Goal: Information Seeking & Learning: Learn about a topic

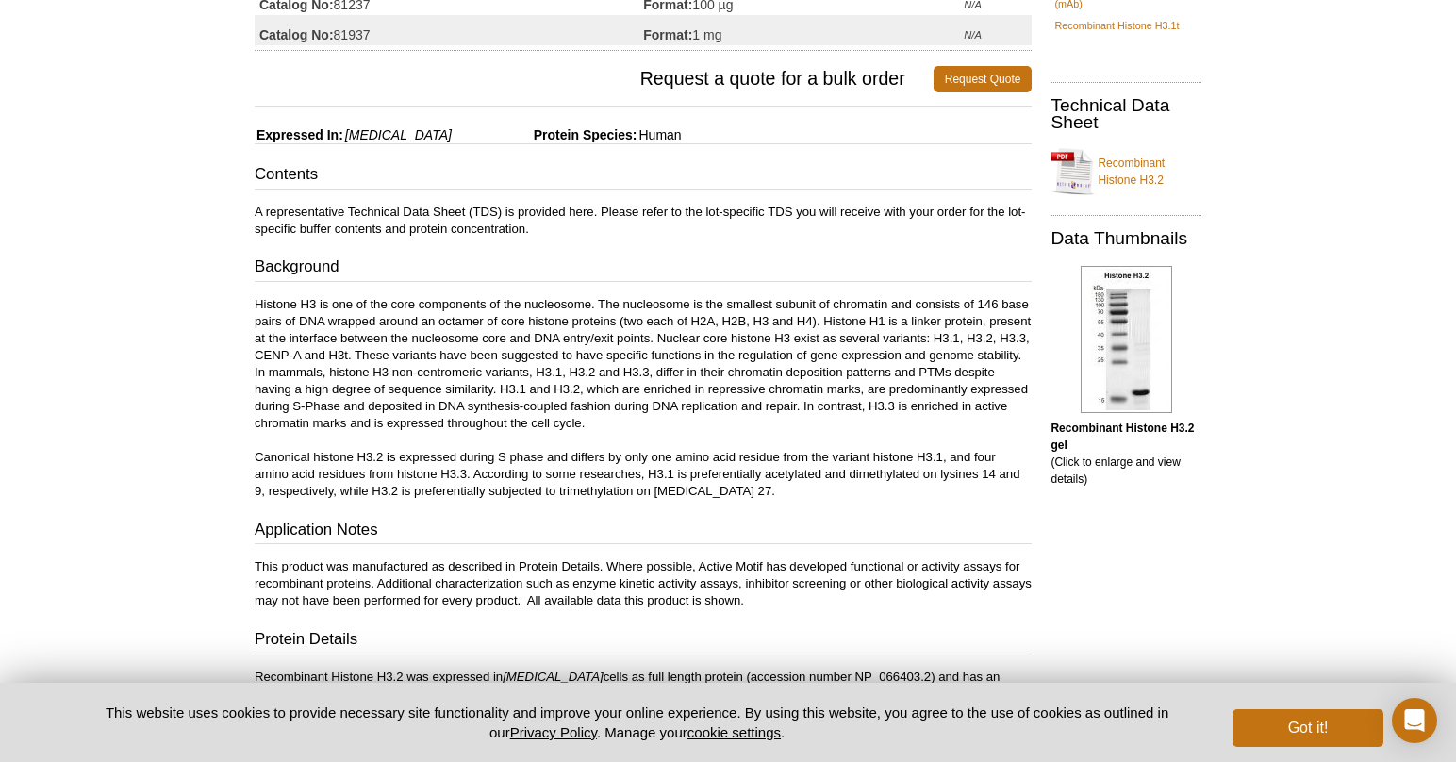
scroll to position [217, 0]
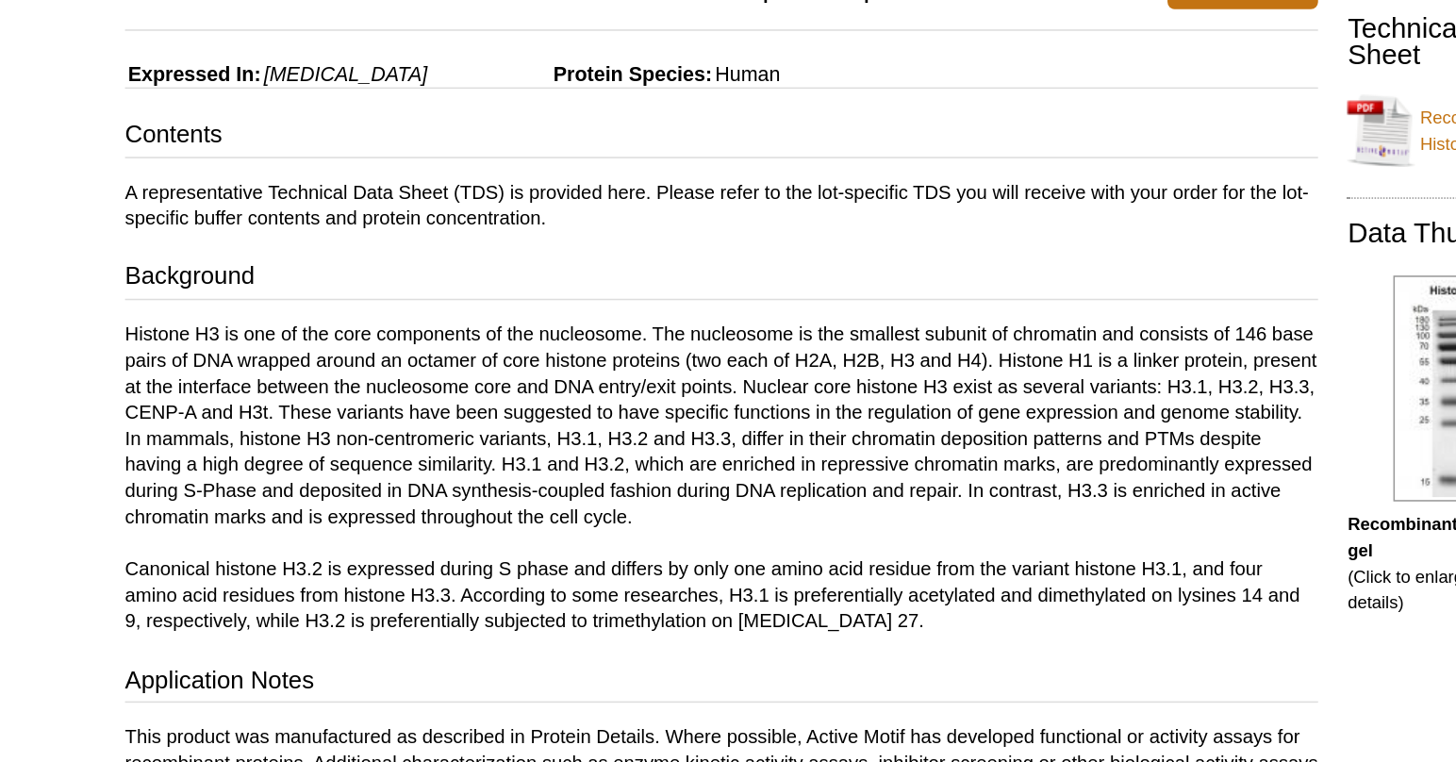
click at [438, 378] on p "Histone H3 is one of the core components of the nucleosome. The nucleosome is t…" at bounding box center [643, 400] width 777 height 204
copy p "centromeric"
click at [454, 371] on p "Histone H3 is one of the core components of the nucleosome. The nucleosome is t…" at bounding box center [643, 400] width 777 height 204
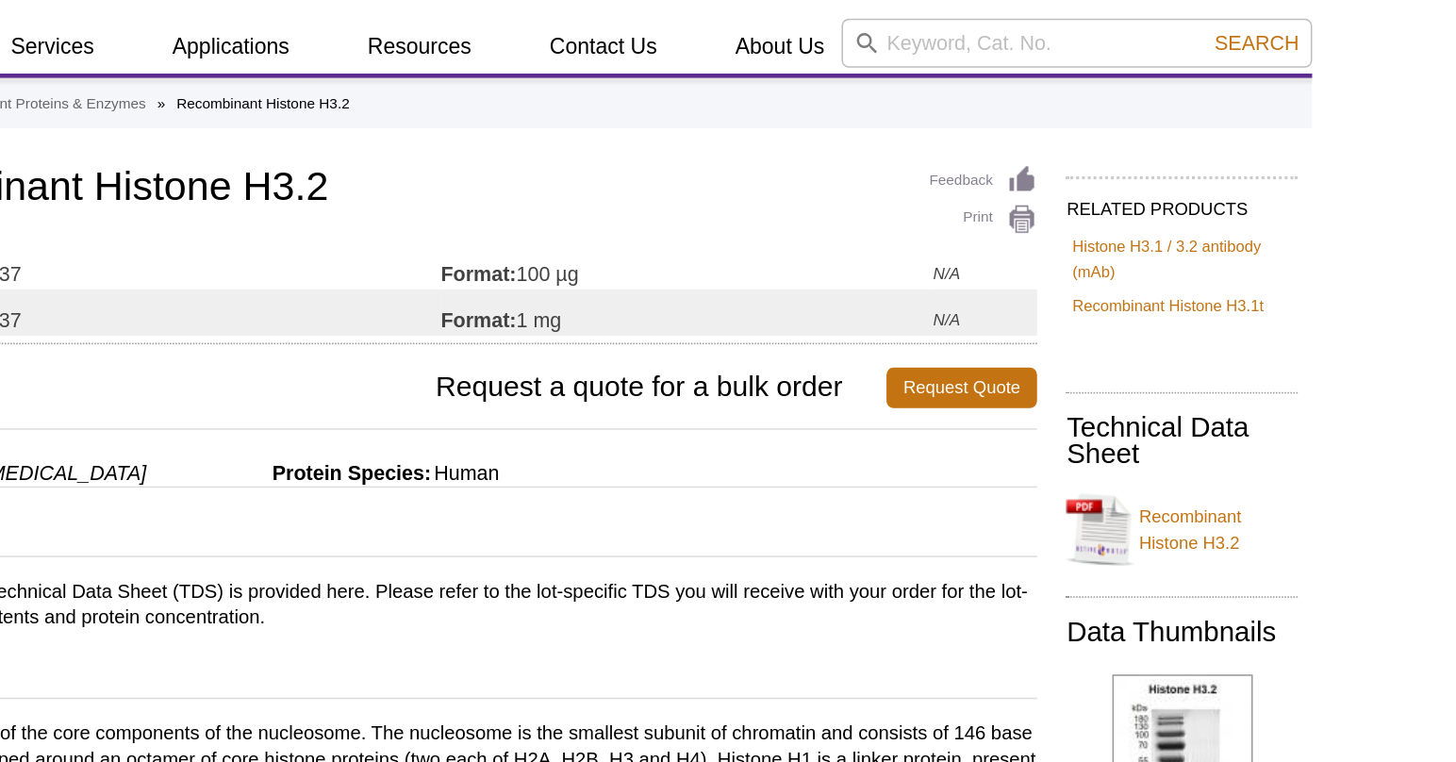
scroll to position [40, 0]
